Goal: Task Accomplishment & Management: Complete application form

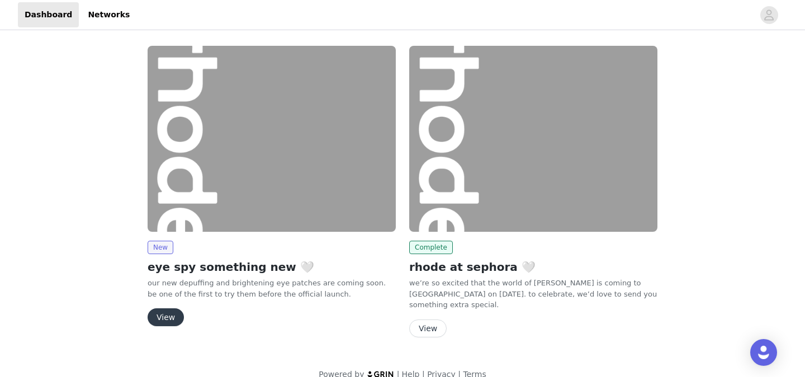
scroll to position [16, 0]
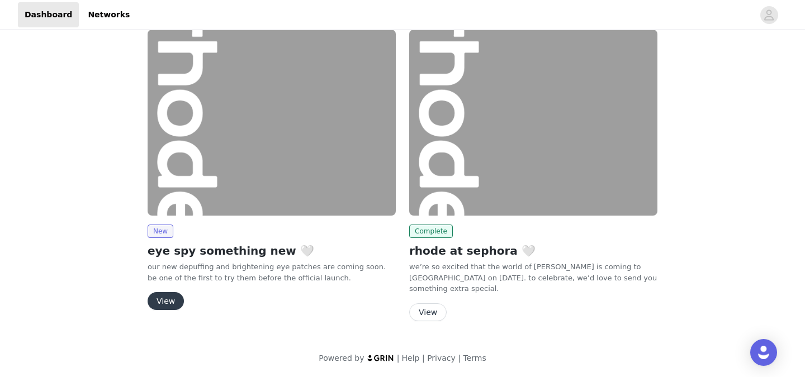
click at [168, 301] on button "View" at bounding box center [166, 301] width 36 height 18
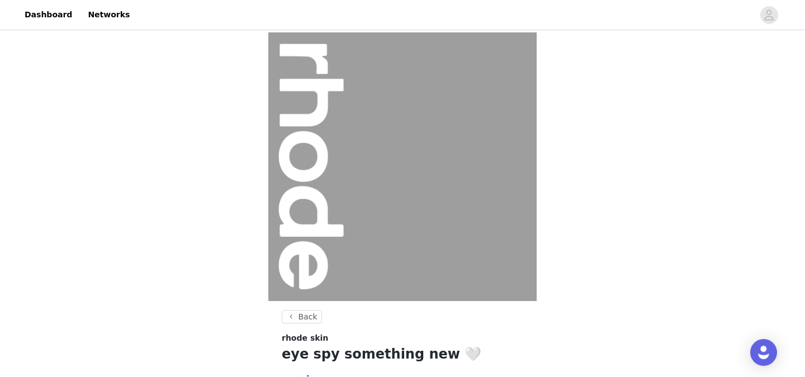
scroll to position [141, 0]
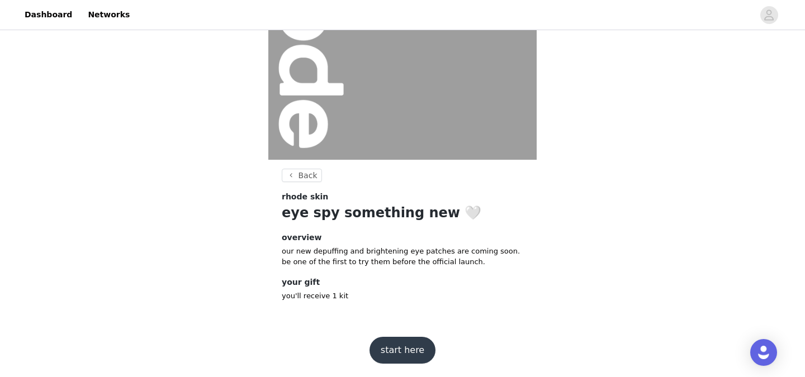
click at [400, 346] on button "start here" at bounding box center [403, 350] width 66 height 27
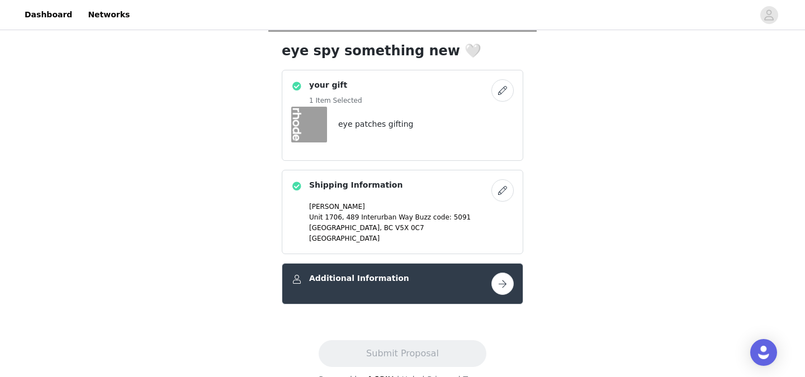
scroll to position [291, 0]
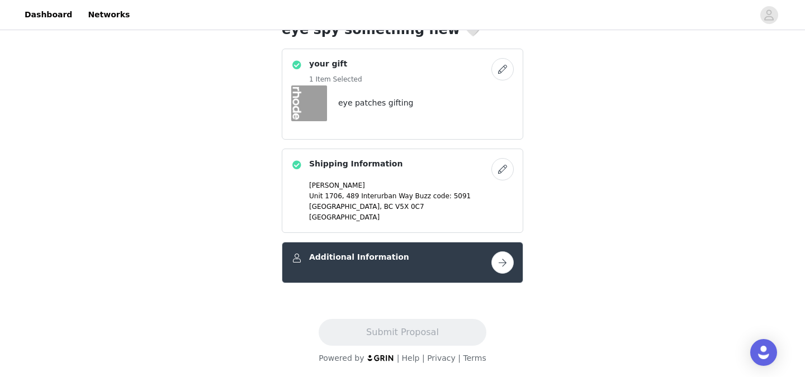
click at [509, 264] on button "button" at bounding box center [503, 263] width 22 height 22
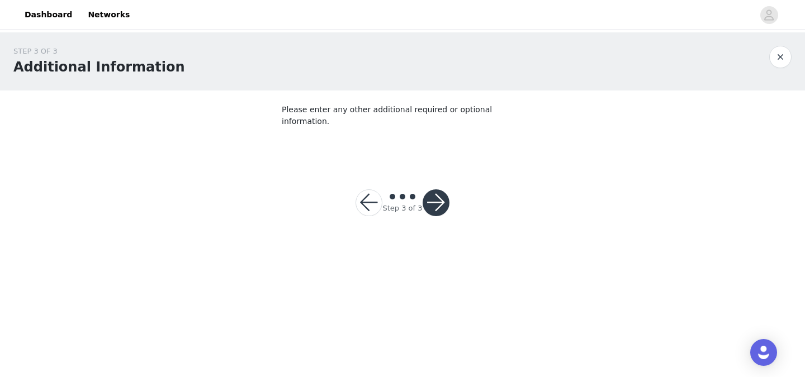
click at [358, 108] on p "Please enter any other additional required or optional information." at bounding box center [403, 115] width 242 height 23
click at [376, 163] on footer "Step 3 of 3" at bounding box center [402, 203] width 147 height 81
click at [435, 192] on button "button" at bounding box center [436, 203] width 27 height 27
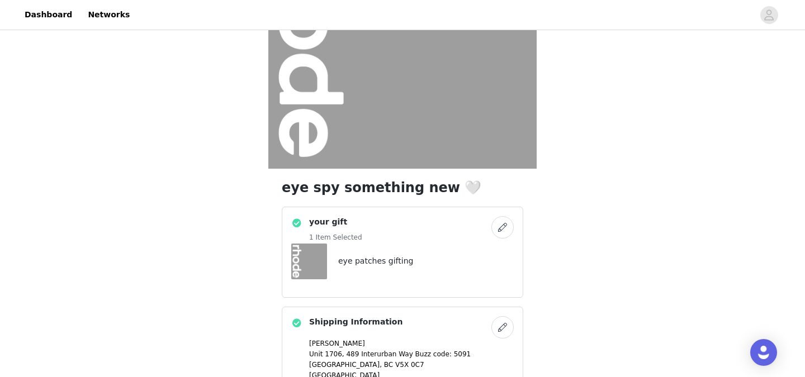
scroll to position [291, 0]
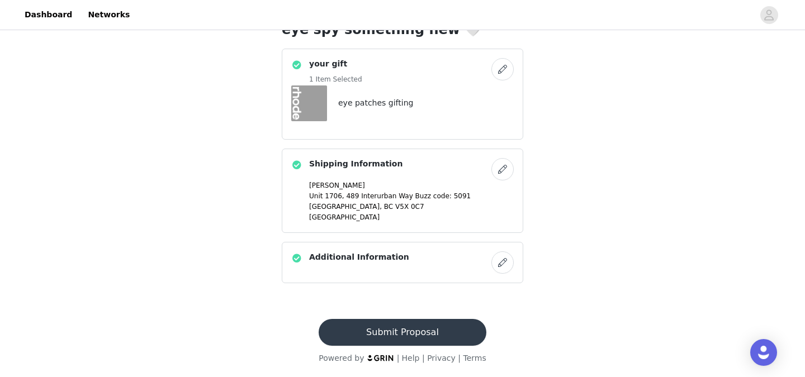
click at [380, 327] on button "Submit Proposal" at bounding box center [402, 332] width 167 height 27
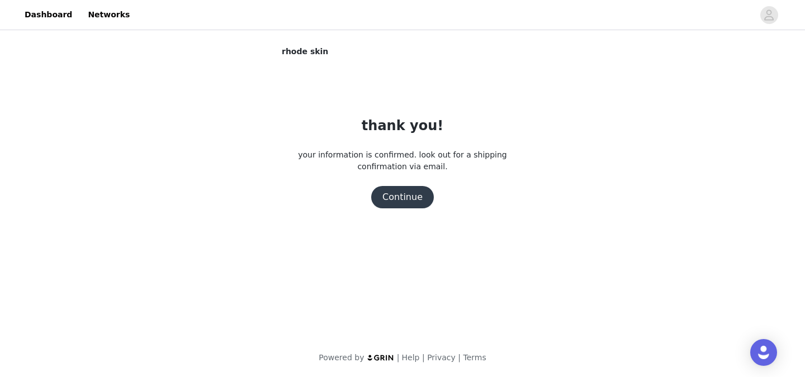
scroll to position [0, 0]
